Goal: Check status: Check status

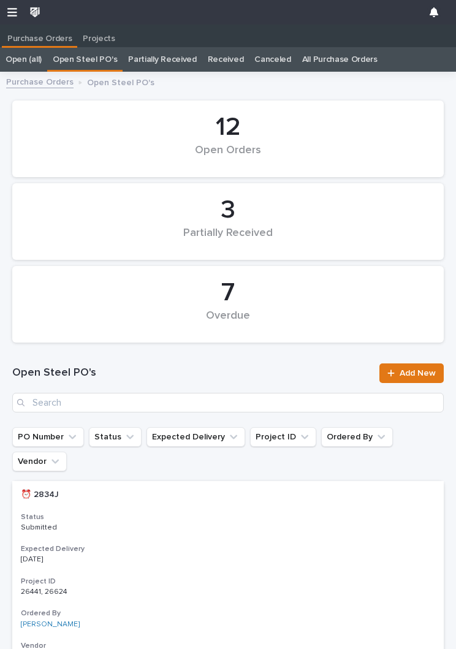
scroll to position [1, 0]
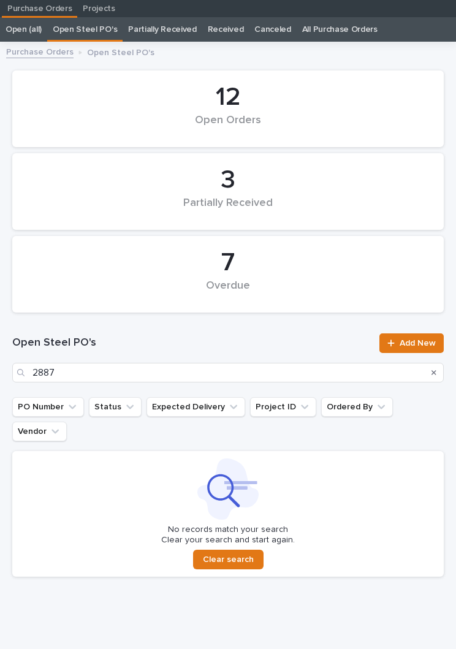
scroll to position [29, 0]
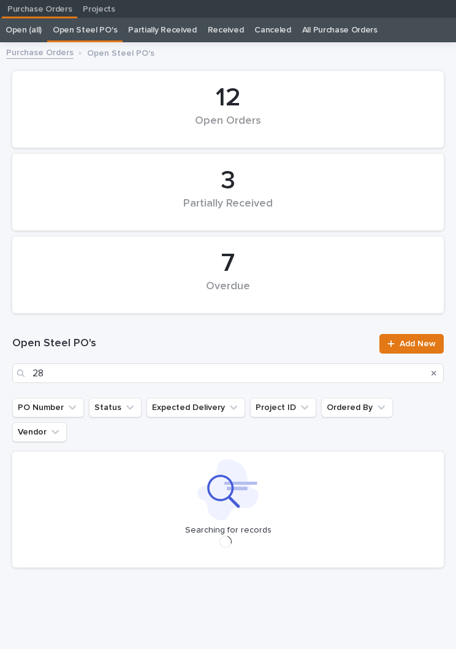
scroll to position [28, 0]
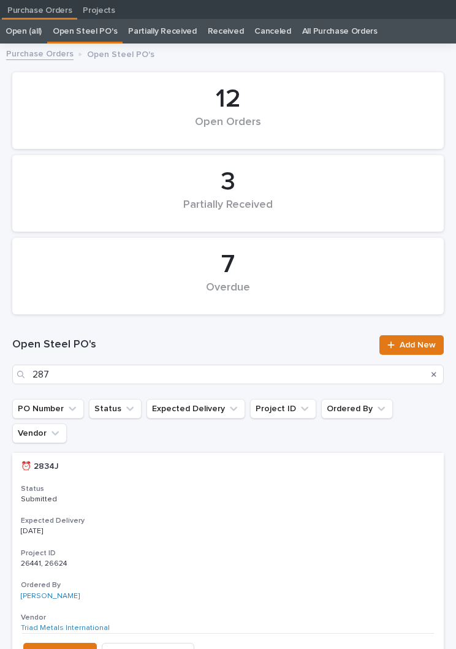
type input "2878"
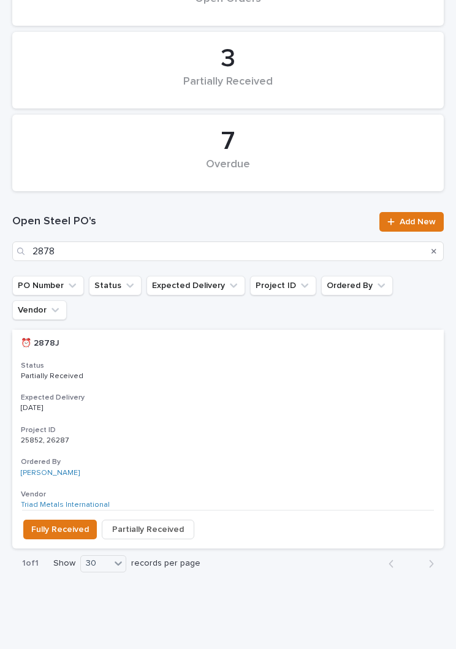
scroll to position [150, 0]
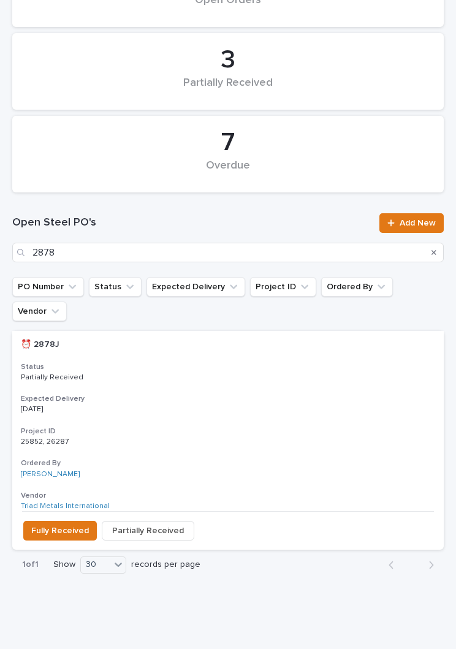
click at [293, 394] on h3 "Expected Delivery" at bounding box center [228, 399] width 414 height 10
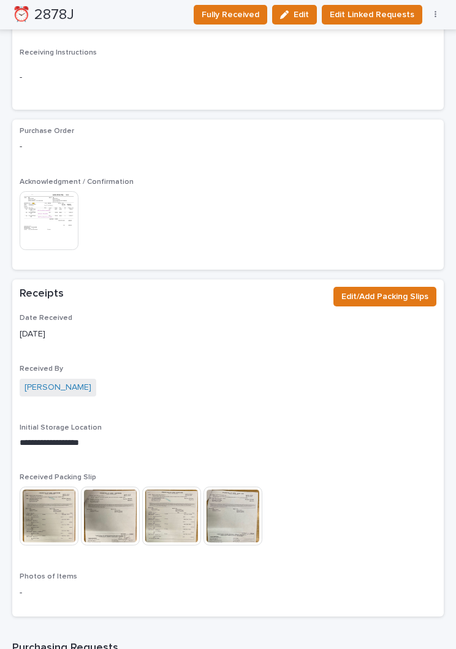
scroll to position [1156, 0]
click at [58, 501] on img at bounding box center [49, 515] width 59 height 59
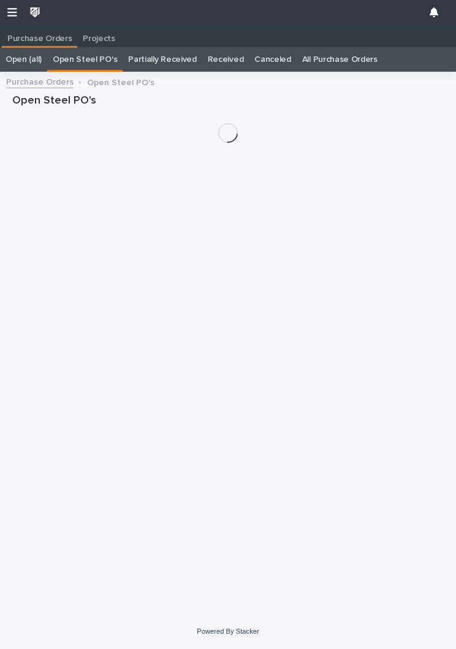
scroll to position [19, 0]
